Goal: Book appointment/travel/reservation

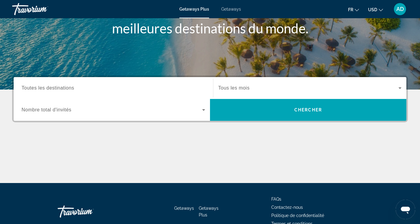
click at [145, 113] on span "Search widget" at bounding box center [112, 109] width 181 height 7
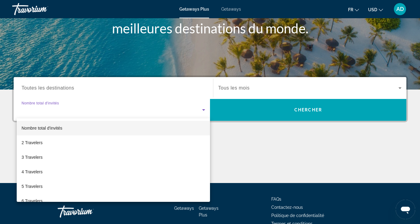
scroll to position [126, 0]
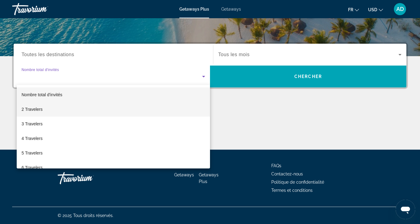
click at [90, 104] on mat-option "2 Travelers" at bounding box center [113, 109] width 193 height 15
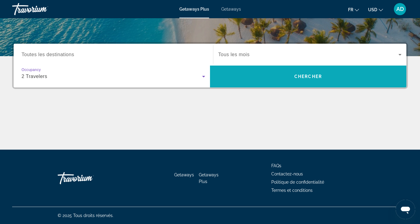
click at [218, 72] on span "Search" at bounding box center [308, 76] width 196 height 15
